Goal: Entertainment & Leisure: Consume media (video, audio)

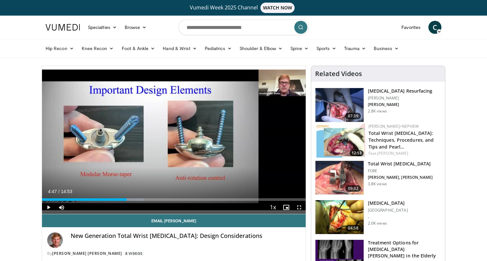
scroll to position [29, 0]
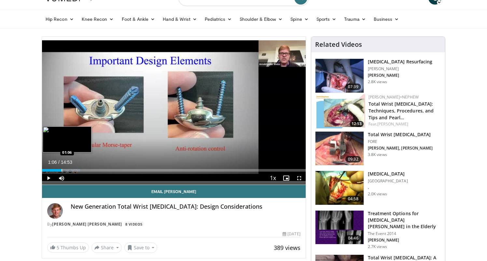
drag, startPoint x: 125, startPoint y: 170, endPoint x: 61, endPoint y: 169, distance: 63.5
click at [62, 169] on div "Progress Bar" at bounding box center [62, 170] width 1 height 3
click at [299, 180] on span "Video Player" at bounding box center [299, 178] width 13 height 13
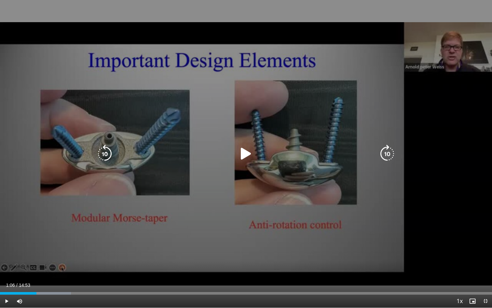
click at [240, 151] on icon "Video Player" at bounding box center [246, 154] width 18 height 18
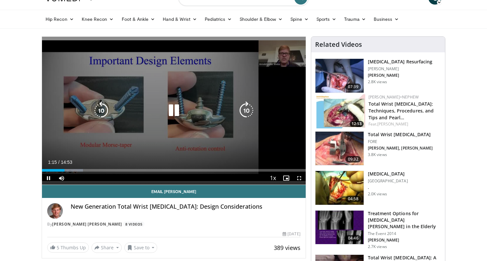
click at [173, 107] on icon "Video Player" at bounding box center [174, 111] width 18 height 18
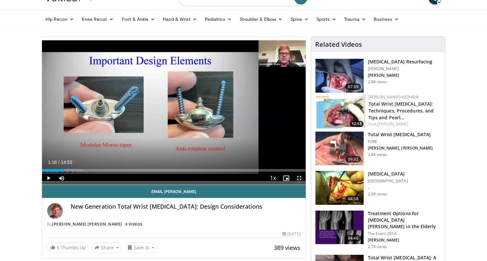
click at [300, 177] on span "Video Player" at bounding box center [299, 178] width 13 height 13
click at [301, 179] on span "Video Player" at bounding box center [299, 178] width 13 height 13
